Goal: Information Seeking & Learning: Learn about a topic

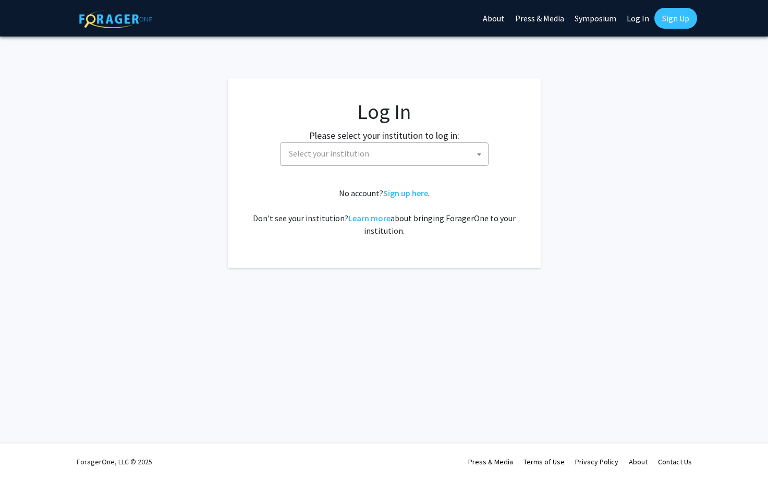
select select
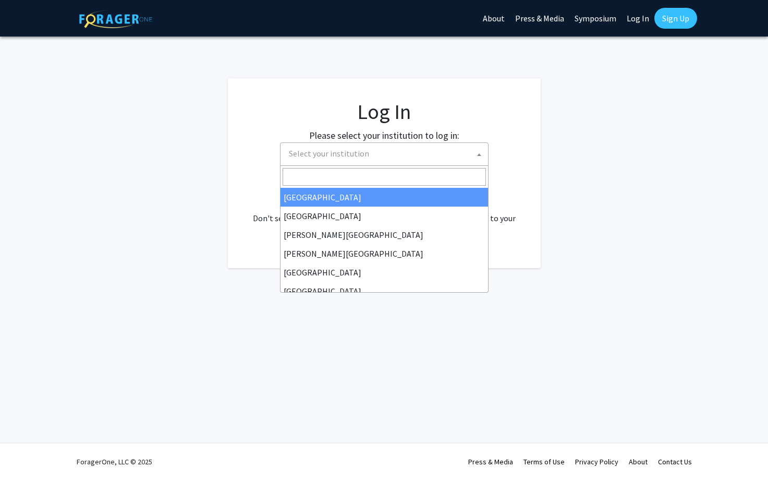
click at [373, 151] on span "Select your institution" at bounding box center [386, 153] width 203 height 21
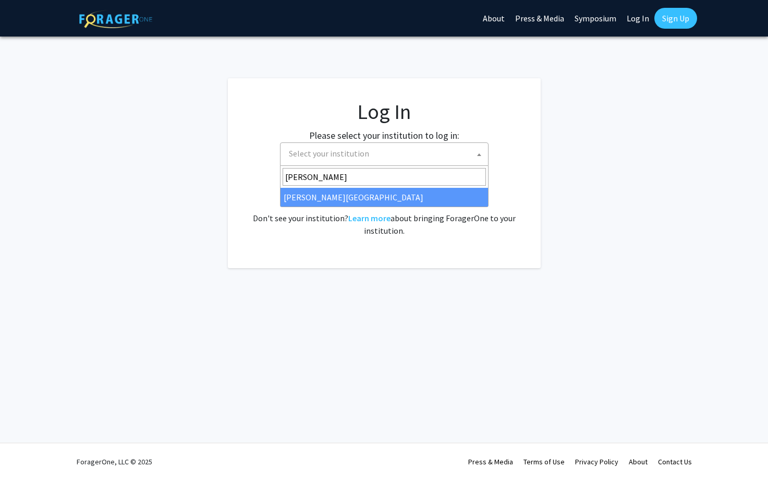
type input "[PERSON_NAME]"
select select "21"
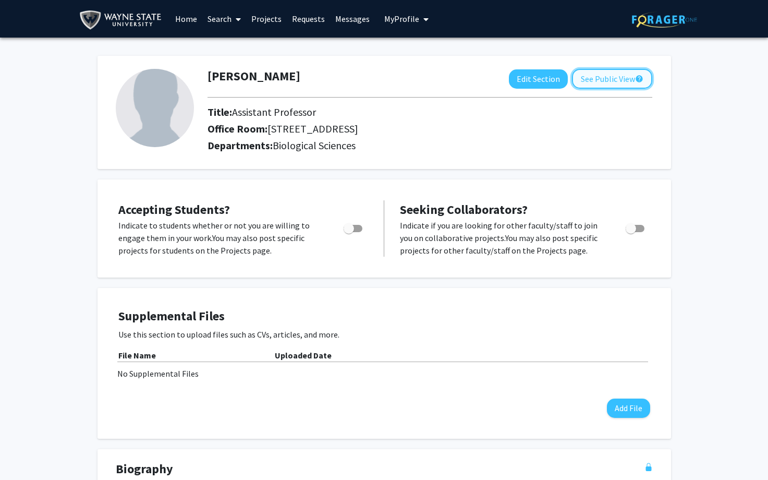
click at [606, 82] on button "See Public View help" at bounding box center [612, 79] width 80 height 20
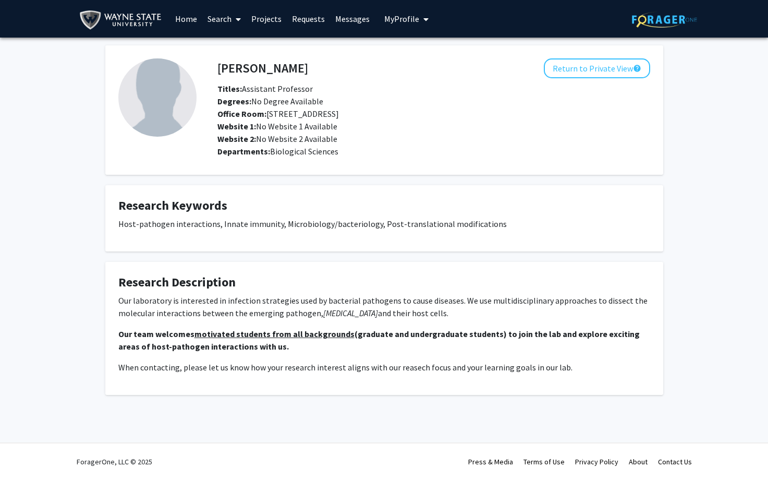
click at [228, 20] on link "Search" at bounding box center [224, 19] width 44 height 36
click at [241, 47] on span "Faculty/Staff" at bounding box center [240, 48] width 77 height 21
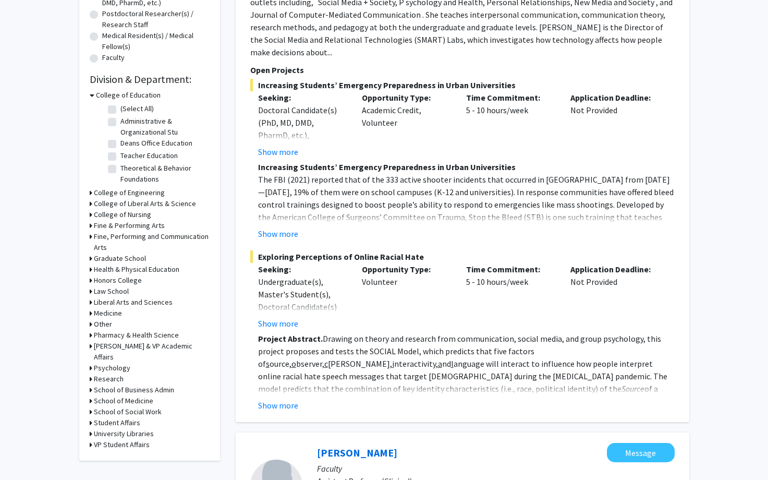
scroll to position [264, 0]
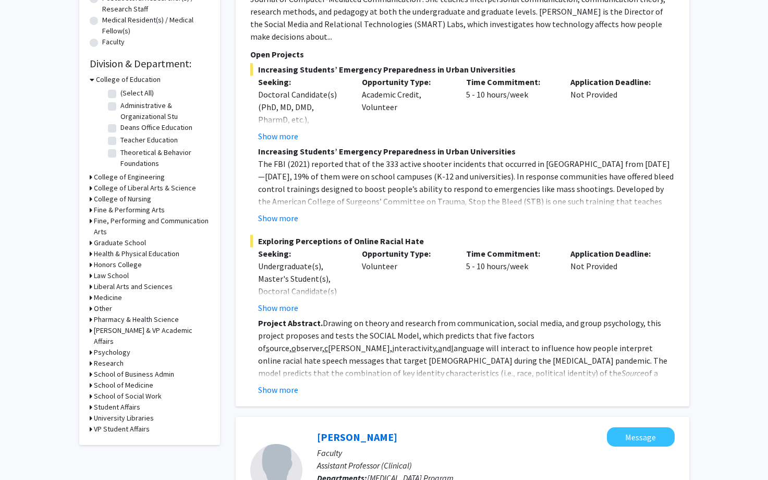
click at [125, 380] on h3 "School of Medicine" at bounding box center [123, 385] width 59 height 11
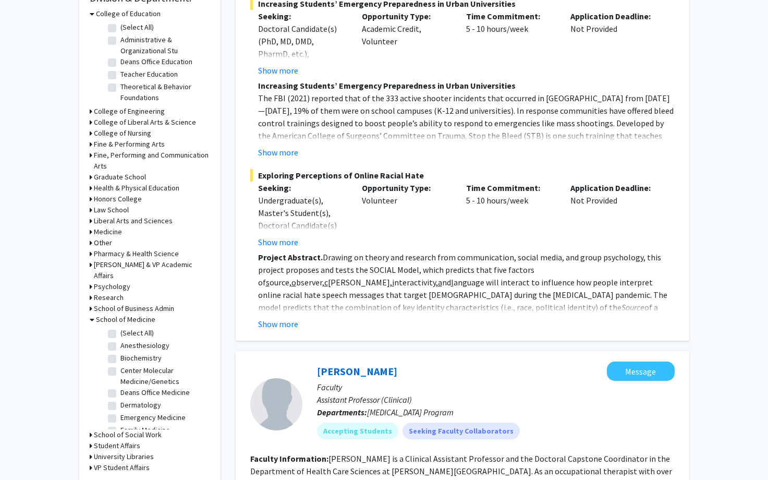
scroll to position [335, 0]
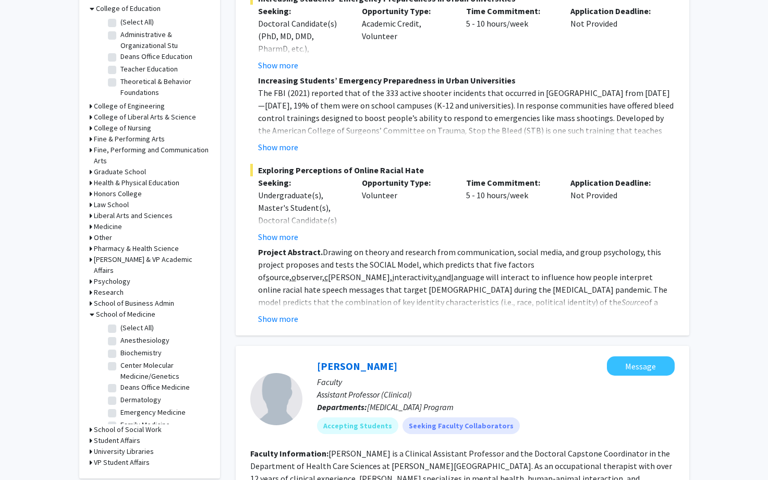
click at [155, 347] on label "Biochemistry" at bounding box center [140, 352] width 41 height 11
click at [127, 347] on input "Biochemistry" at bounding box center [123, 350] width 7 height 7
checkbox input "true"
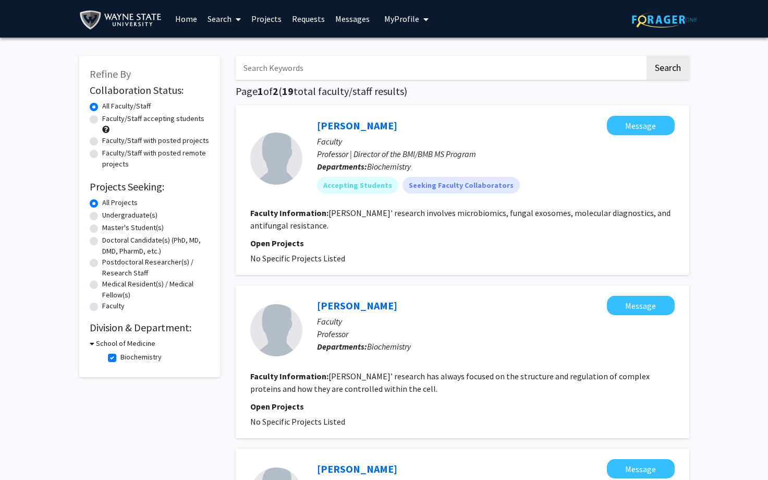
click at [234, 18] on span at bounding box center [235, 19] width 9 height 36
click at [234, 42] on span "Faculty/Staff" at bounding box center [240, 48] width 77 height 21
checkbox input "false"
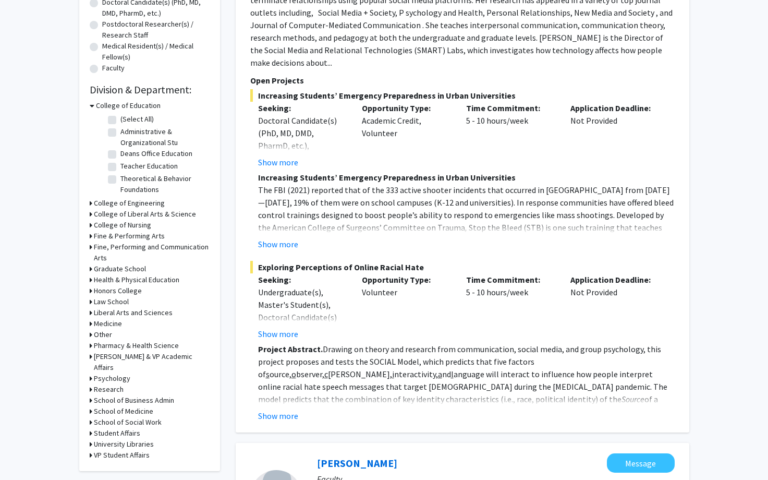
scroll to position [241, 0]
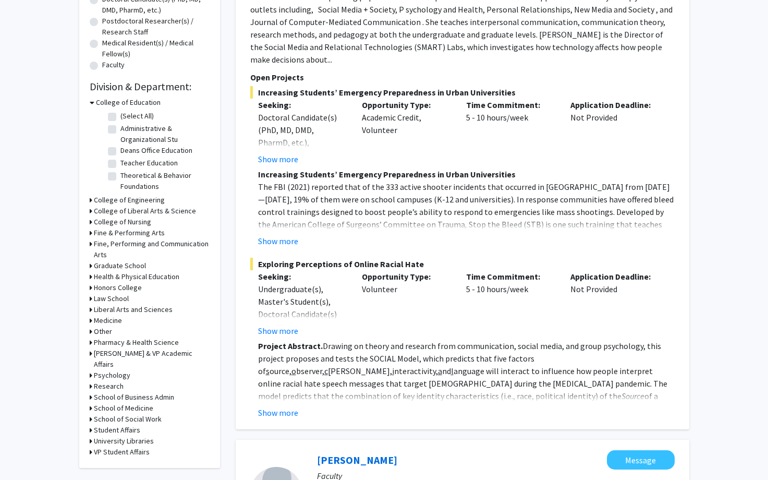
click at [141, 210] on h3 "College of Liberal Arts & Science" at bounding box center [145, 210] width 102 height 11
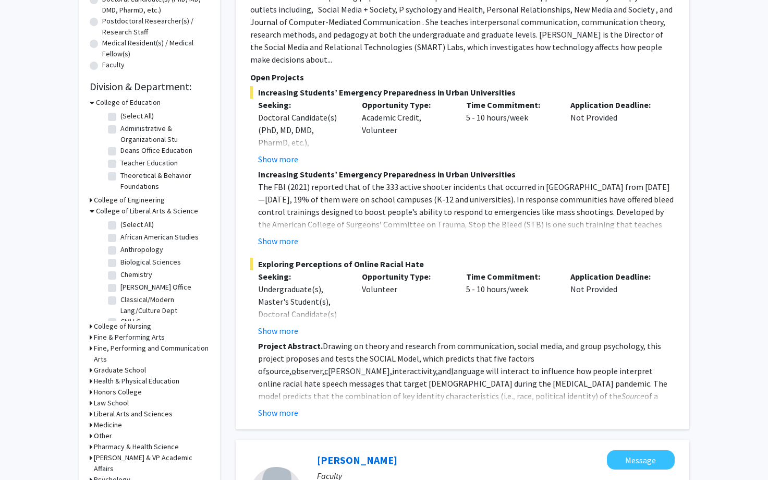
click at [149, 261] on label "Biological Sciences" at bounding box center [150, 261] width 60 height 11
click at [127, 261] on input "Biological Sciences" at bounding box center [123, 259] width 7 height 7
checkbox input "true"
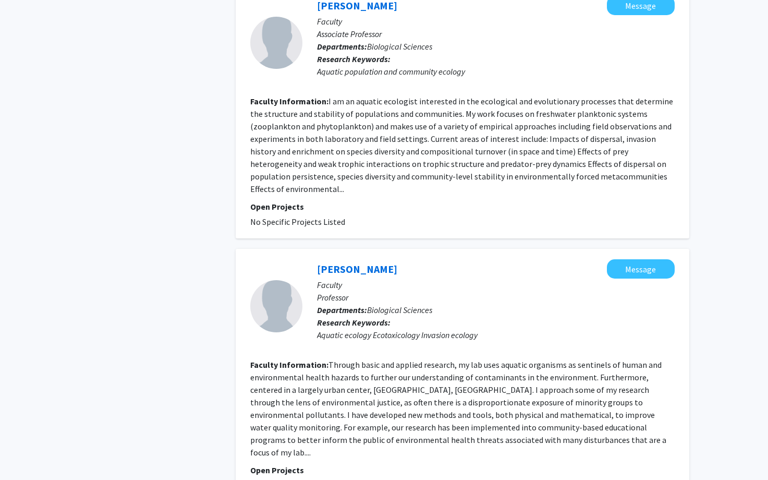
scroll to position [2302, 0]
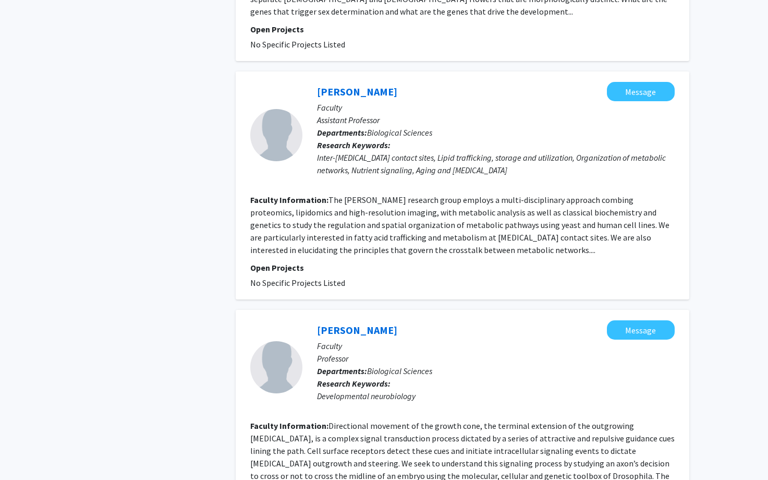
scroll to position [2102, 0]
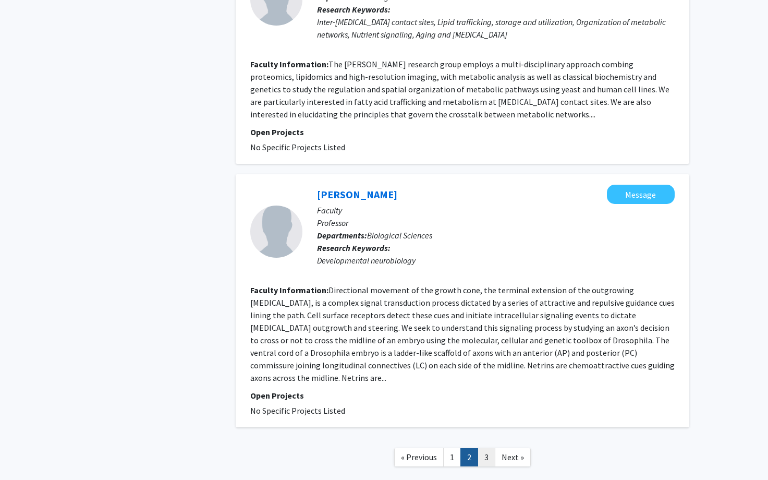
click at [486, 448] on link "3" at bounding box center [487, 457] width 18 height 18
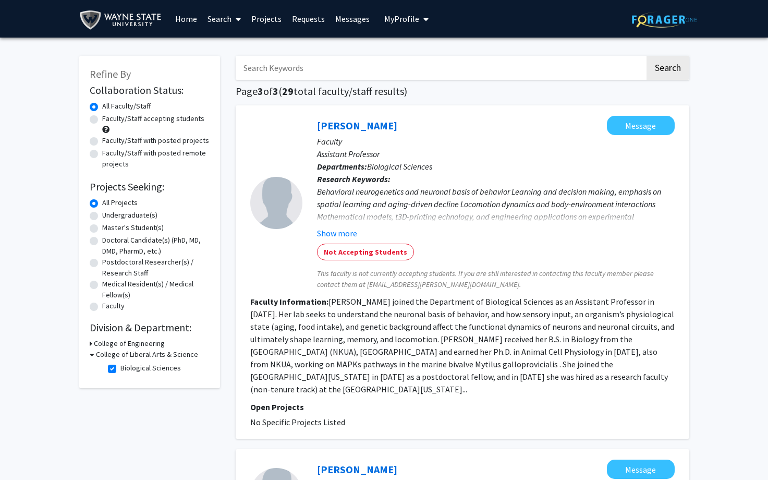
click at [412, 19] on span "My Profile" at bounding box center [401, 19] width 35 height 10
click at [400, 98] on link "Log Out" at bounding box center [439, 96] width 94 height 13
